Goal: Transaction & Acquisition: Purchase product/service

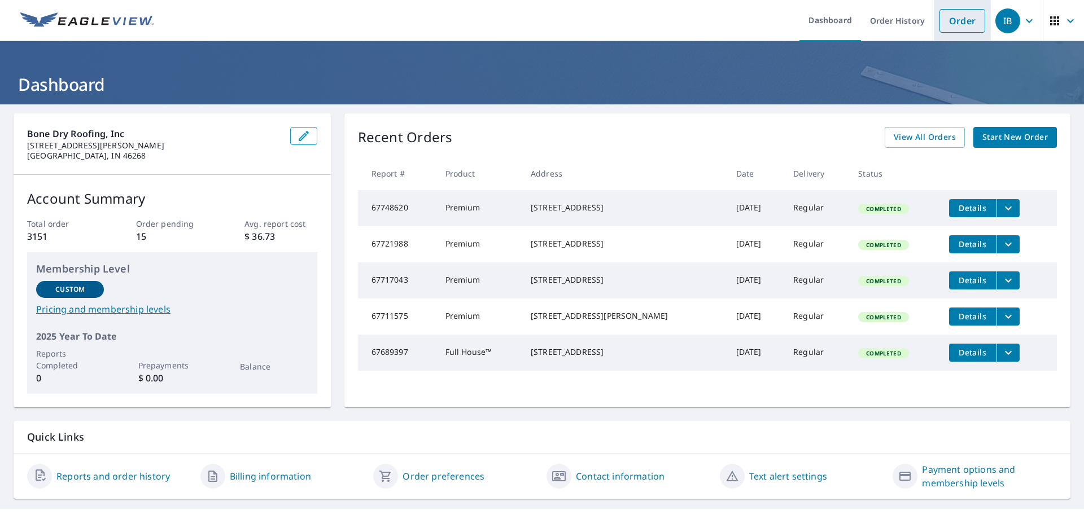
drag, startPoint x: 944, startPoint y: 17, endPoint x: 957, endPoint y: 40, distance: 26.1
click at [944, 17] on link "Order" at bounding box center [963, 21] width 46 height 24
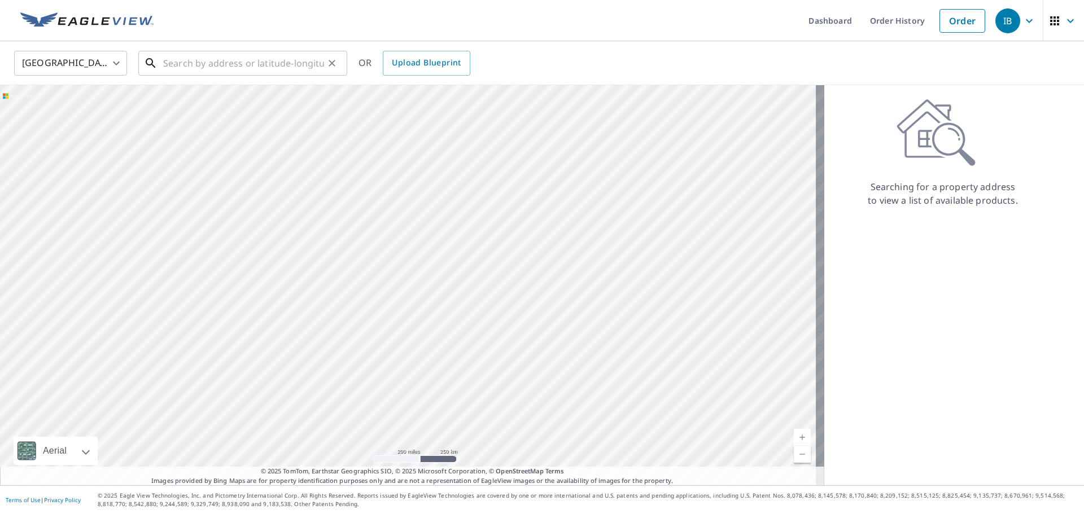
click at [229, 64] on input "text" at bounding box center [243, 63] width 161 height 32
paste input "[STREET_ADDRESS]"
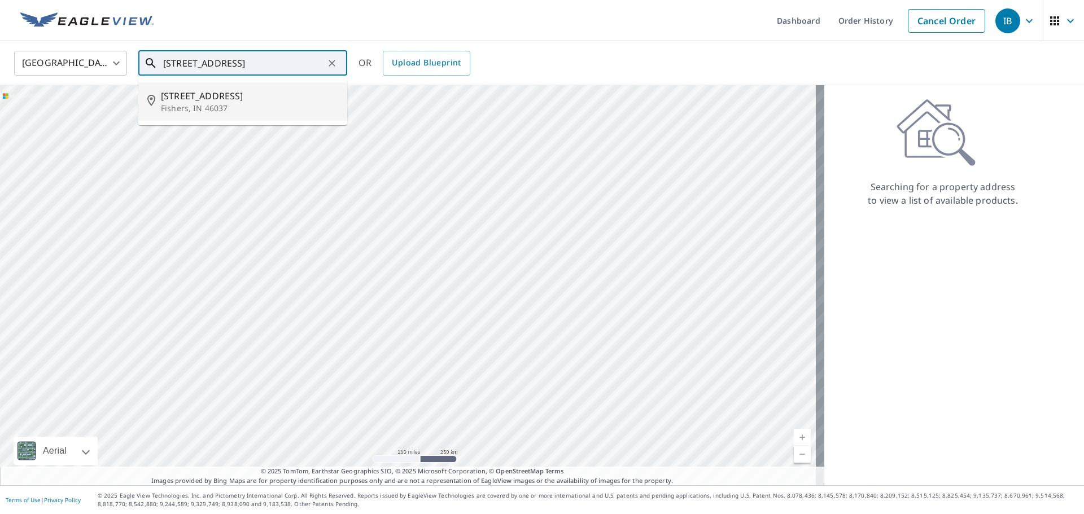
click at [243, 108] on p "Fishers, IN 46037" at bounding box center [249, 108] width 177 height 11
type input "[STREET_ADDRESS][PERSON_NAME]"
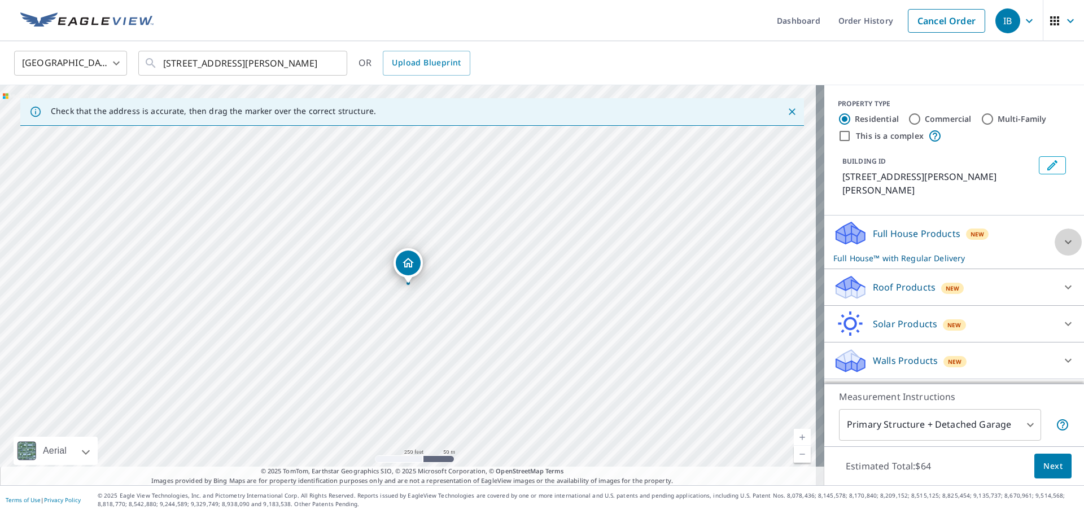
click at [1055, 229] on div at bounding box center [1068, 242] width 27 height 27
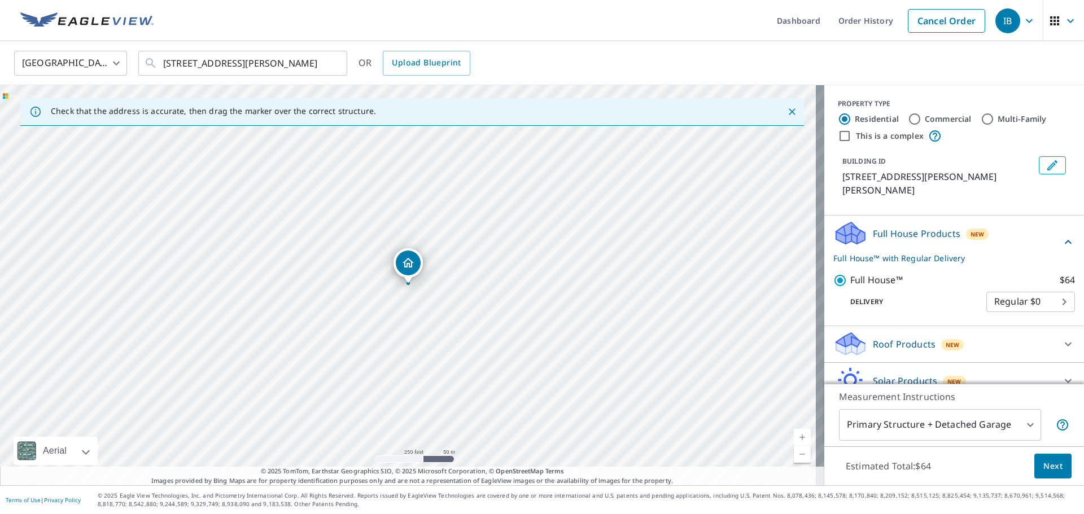
click at [1061, 338] on icon at bounding box center [1068, 345] width 14 height 14
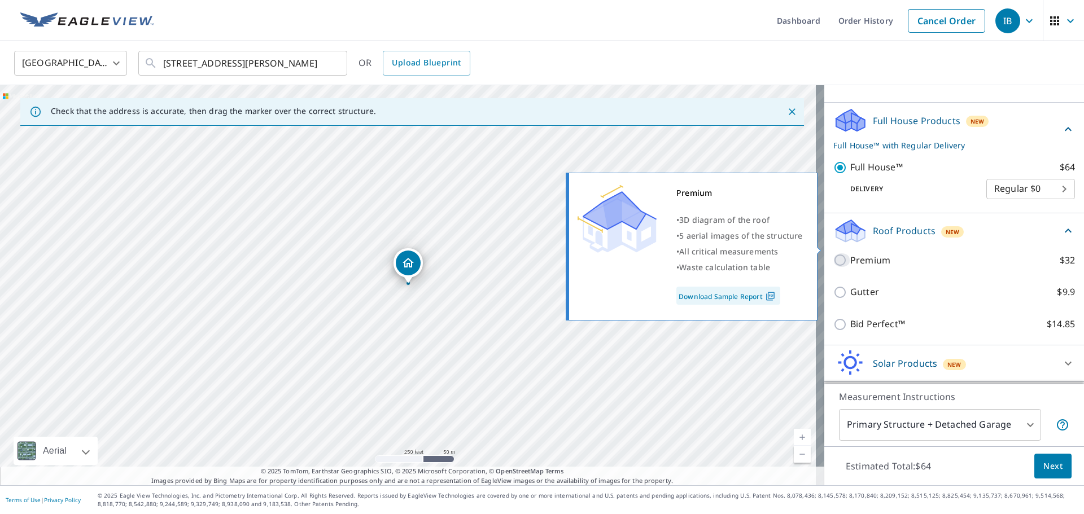
click at [833, 254] on input "Premium $32" at bounding box center [841, 261] width 17 height 14
checkbox input "true"
checkbox input "false"
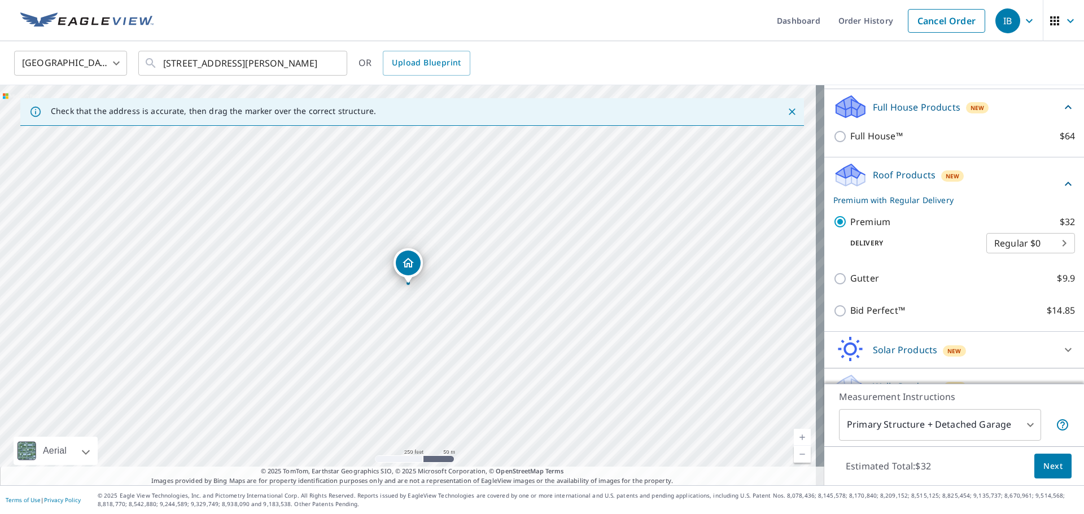
scroll to position [134, 0]
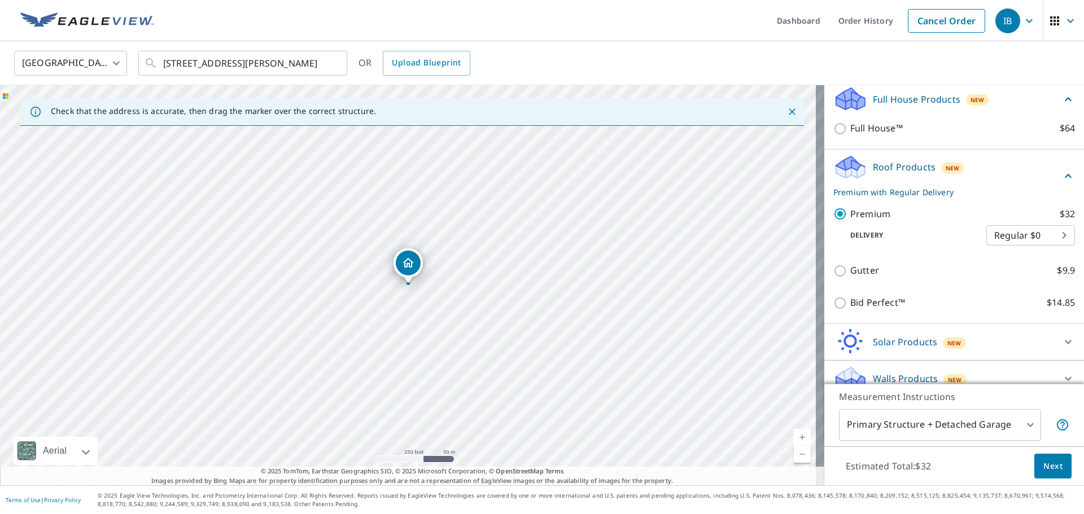
click at [1046, 468] on span "Next" at bounding box center [1052, 467] width 19 height 14
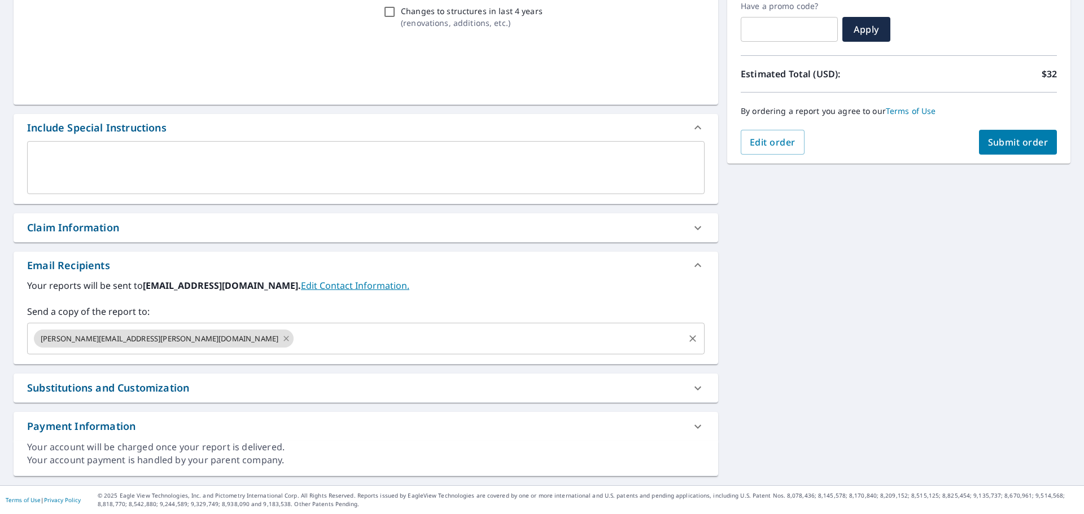
scroll to position [196, 0]
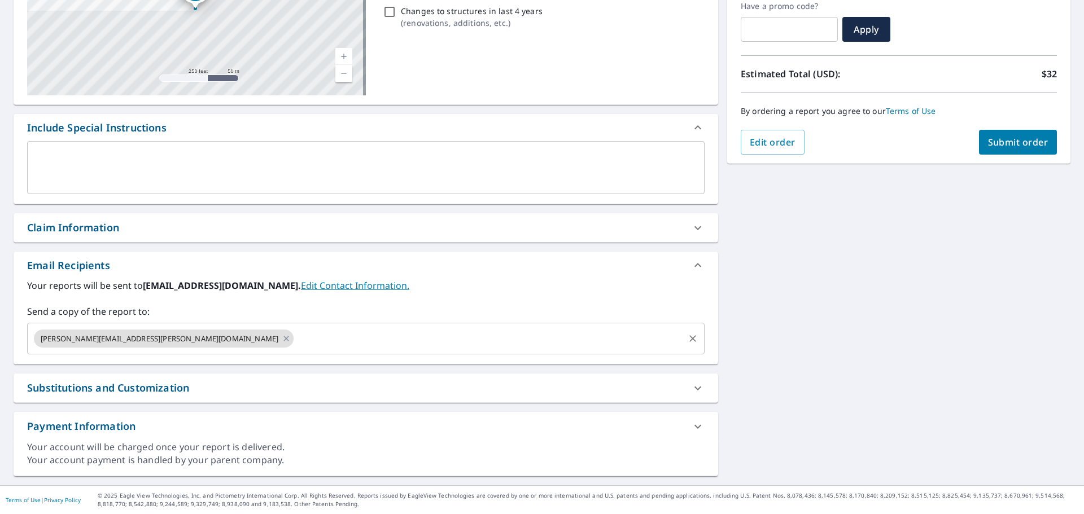
click at [282, 343] on icon at bounding box center [286, 339] width 9 height 12
checkbox input "true"
click at [139, 346] on input "text" at bounding box center [357, 338] width 650 height 21
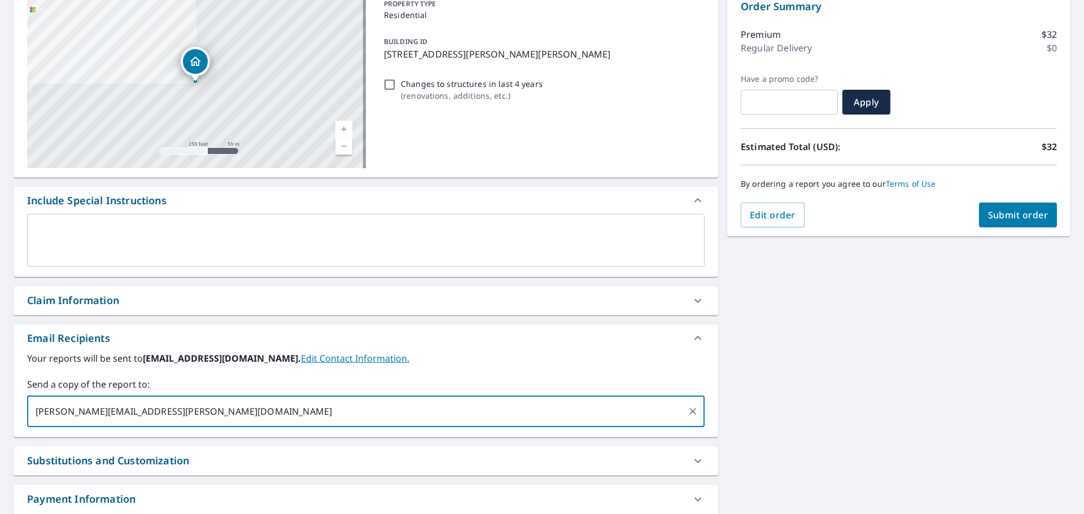
scroll to position [0, 0]
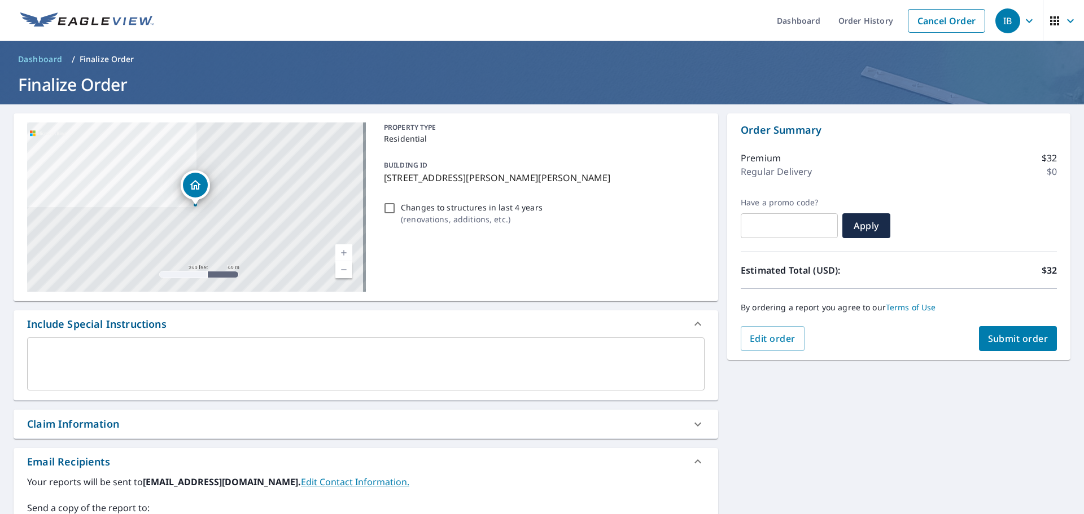
type input "[PERSON_NAME][EMAIL_ADDRESS][PERSON_NAME][DOMAIN_NAME]"
click at [1011, 335] on span "Submit order" at bounding box center [1018, 339] width 60 height 12
checkbox input "true"
